Goal: Register for event/course

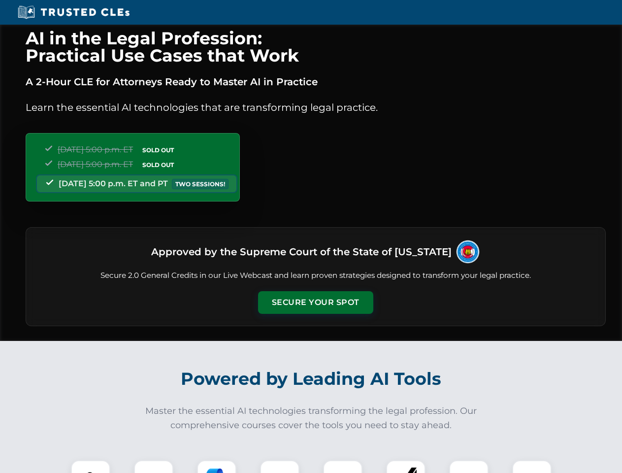
click at [315, 302] on button "Secure Your Spot" at bounding box center [315, 302] width 115 height 23
click at [91, 466] on img at bounding box center [90, 479] width 29 height 29
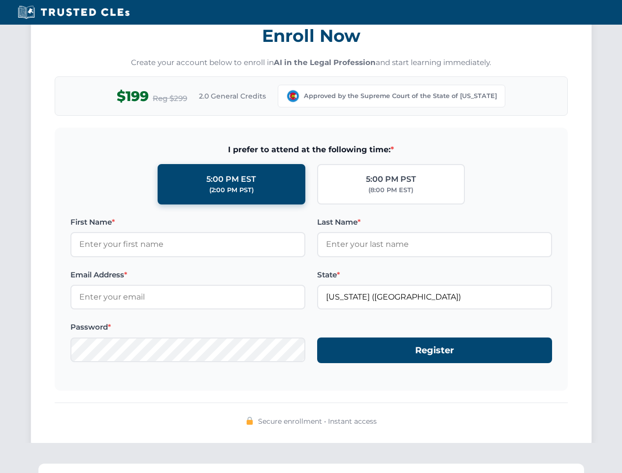
scroll to position [966, 0]
